Goal: Task Accomplishment & Management: Manage account settings

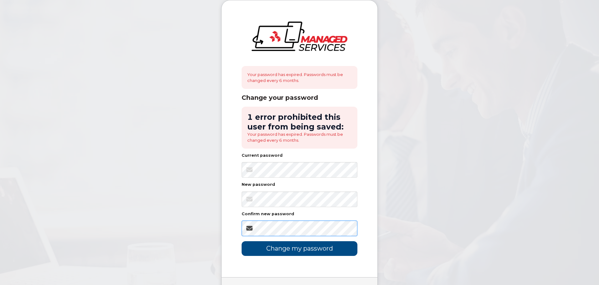
click at [242, 241] on input "Change my password" at bounding box center [300, 248] width 116 height 15
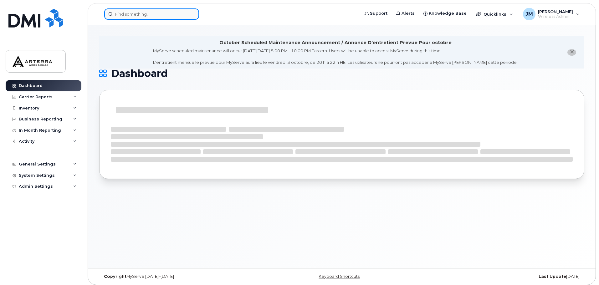
click at [151, 16] on input at bounding box center [151, 13] width 95 height 11
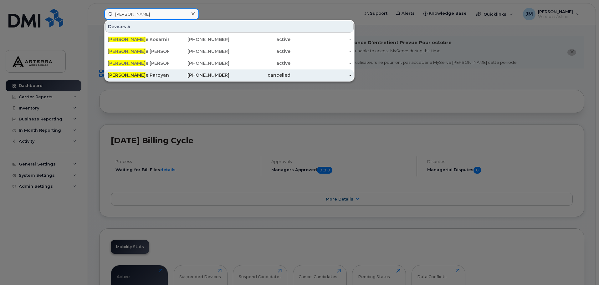
type input "[PERSON_NAME]"
click at [124, 73] on span "[PERSON_NAME]" at bounding box center [127, 75] width 38 height 6
